Goal: Navigation & Orientation: Find specific page/section

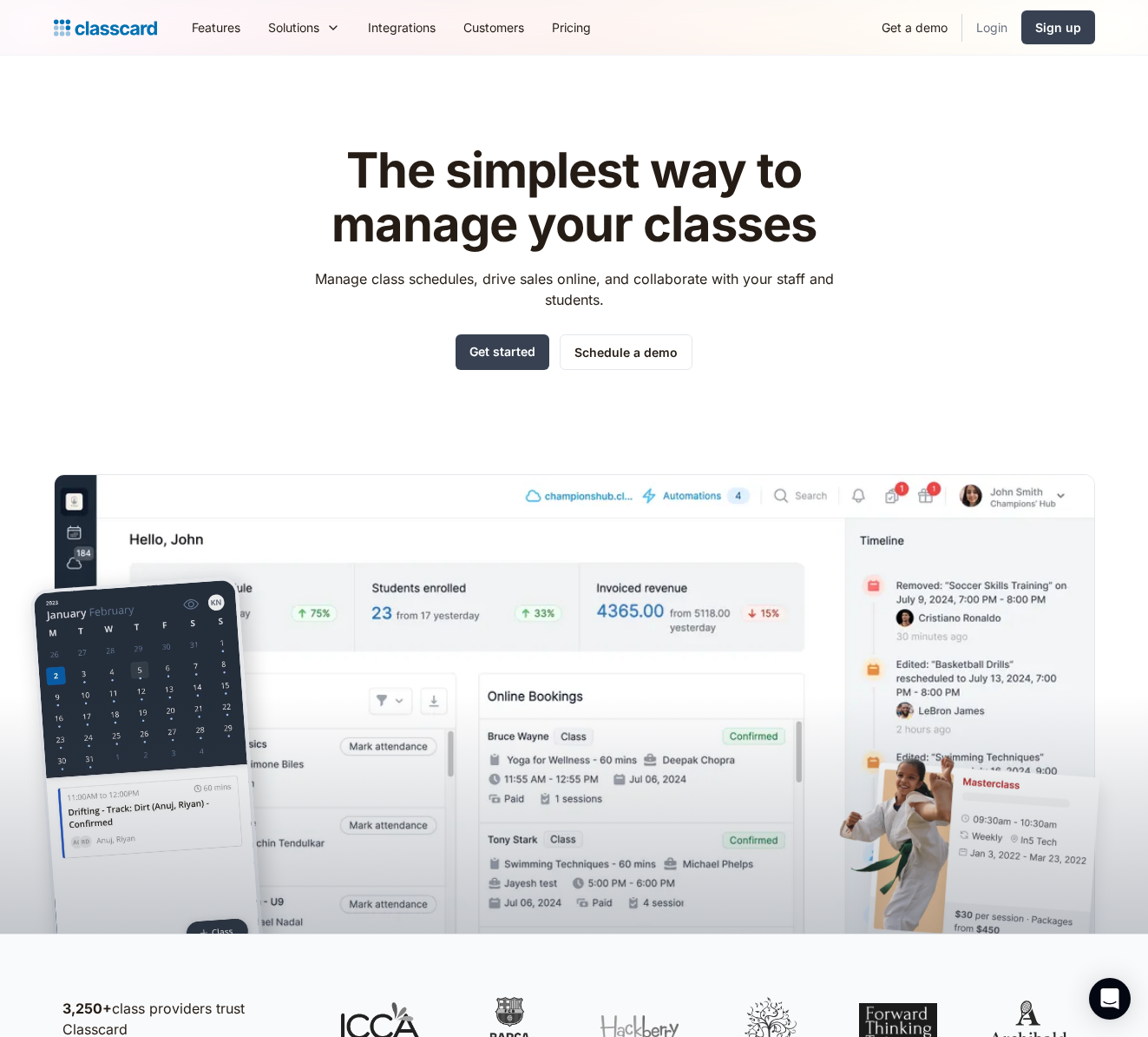
click at [989, 25] on link "Login" at bounding box center [992, 28] width 59 height 39
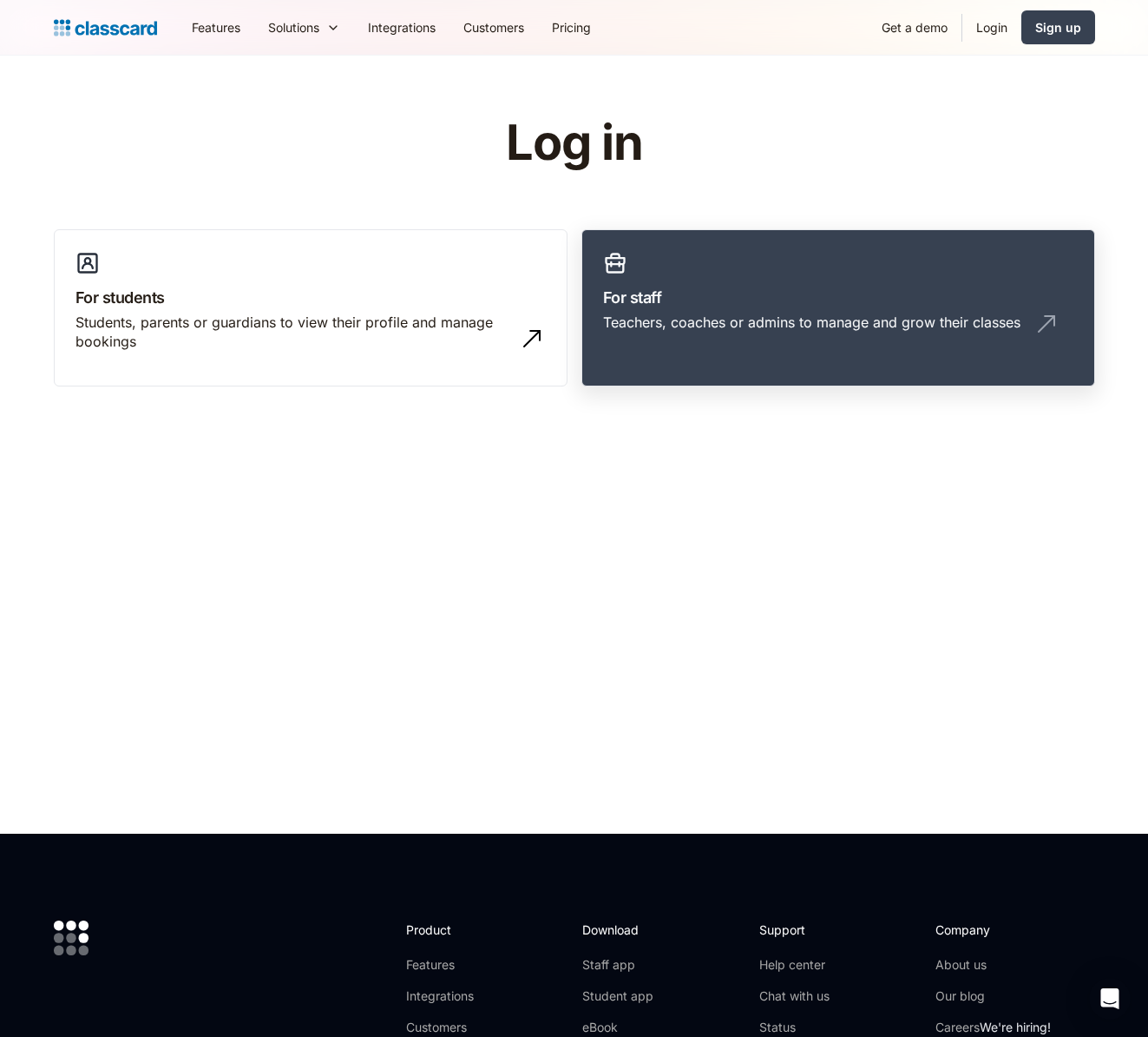
click at [892, 312] on div "Teachers, coaches or admins to manage and grow their classes" at bounding box center [812, 321] width 418 height 19
